Goal: Information Seeking & Learning: Learn about a topic

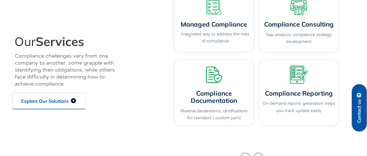
scroll to position [711, 0]
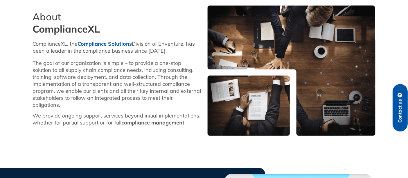
scroll to position [164, 0]
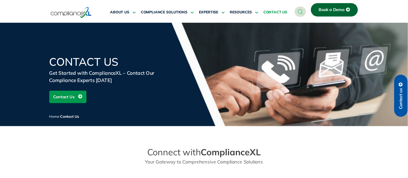
scroll to position [38, 0]
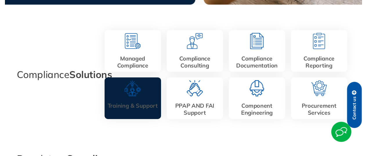
scroll to position [172, 0]
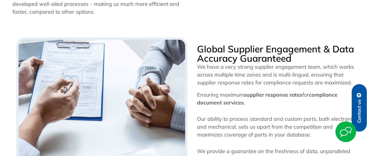
scroll to position [355, 0]
